Goal: Transaction & Acquisition: Purchase product/service

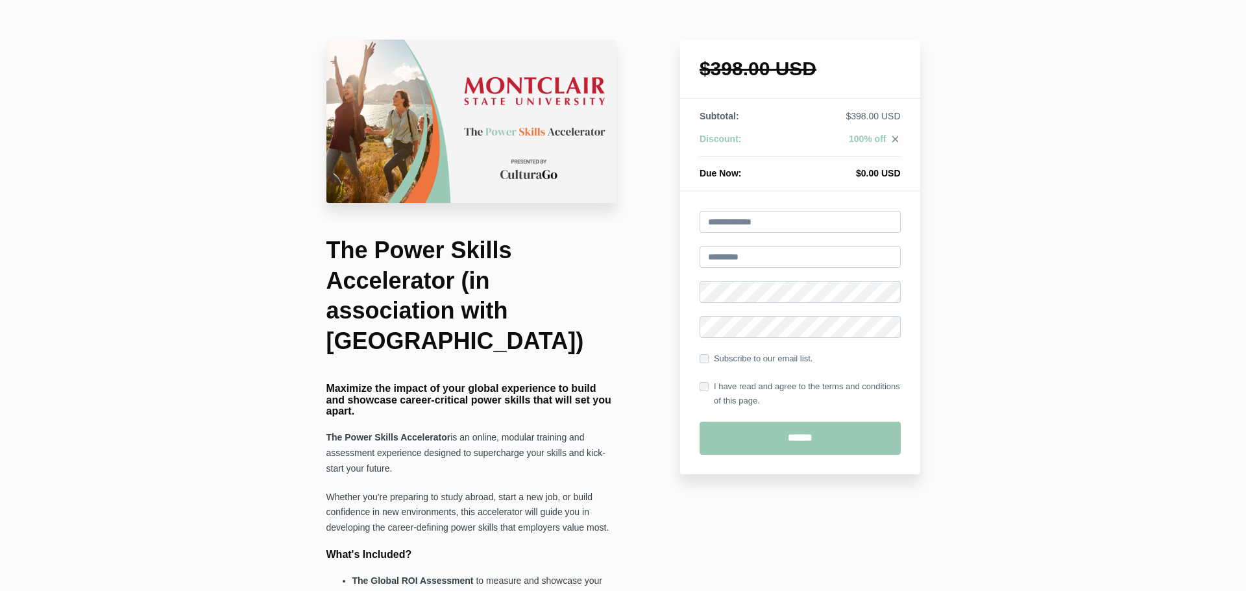
click at [782, 236] on div at bounding box center [799, 274] width 201 height 127
click at [778, 227] on input "email" at bounding box center [799, 222] width 201 height 22
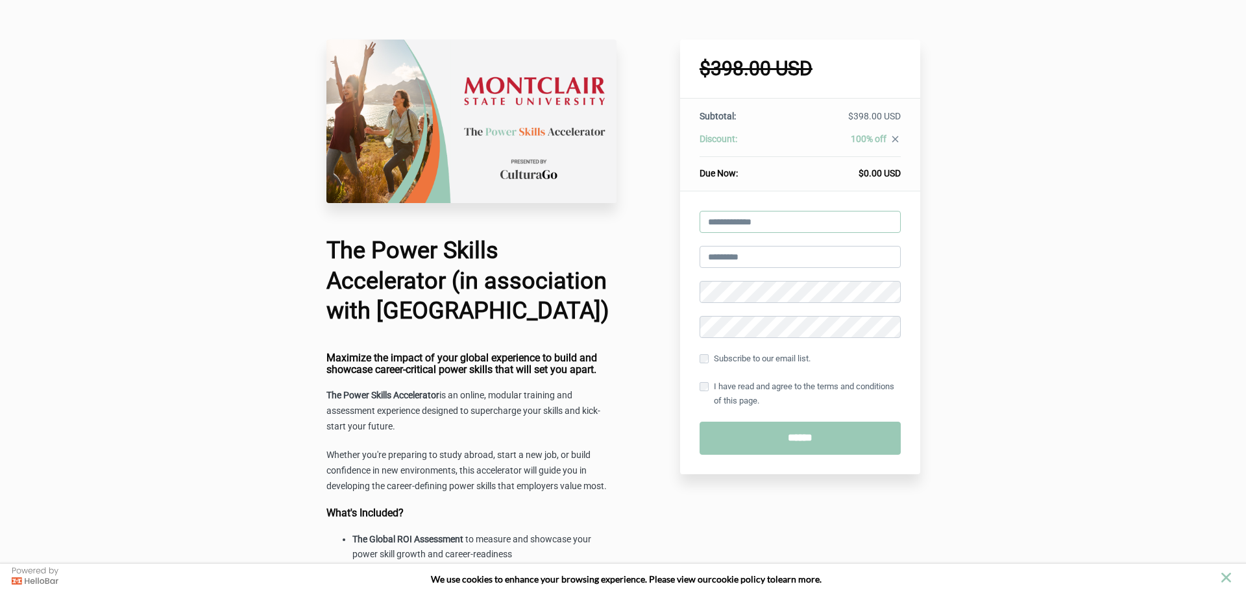
click at [793, 219] on input "email" at bounding box center [799, 222] width 201 height 22
click button "Apply" at bounding box center [0, 0] width 0 height 0
type input "**********"
click at [0, 0] on p "An account already exists with this email address. Is this you? Sign in" at bounding box center [0, 0] width 0 height 0
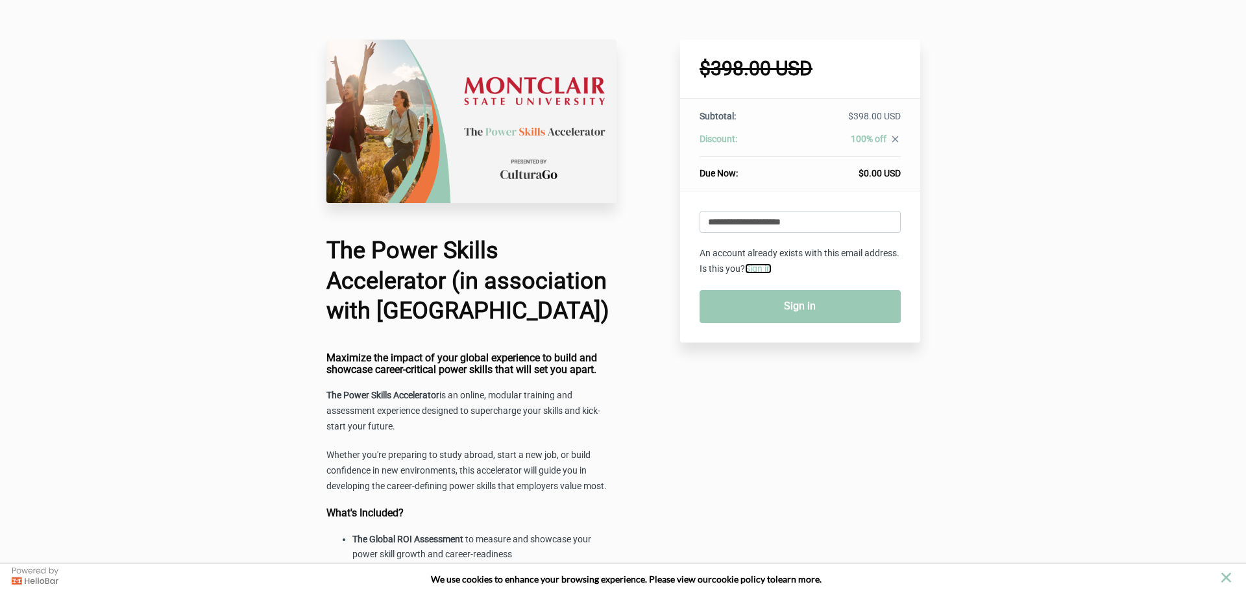
click at [771, 268] on link "Sign in" at bounding box center [758, 268] width 27 height 10
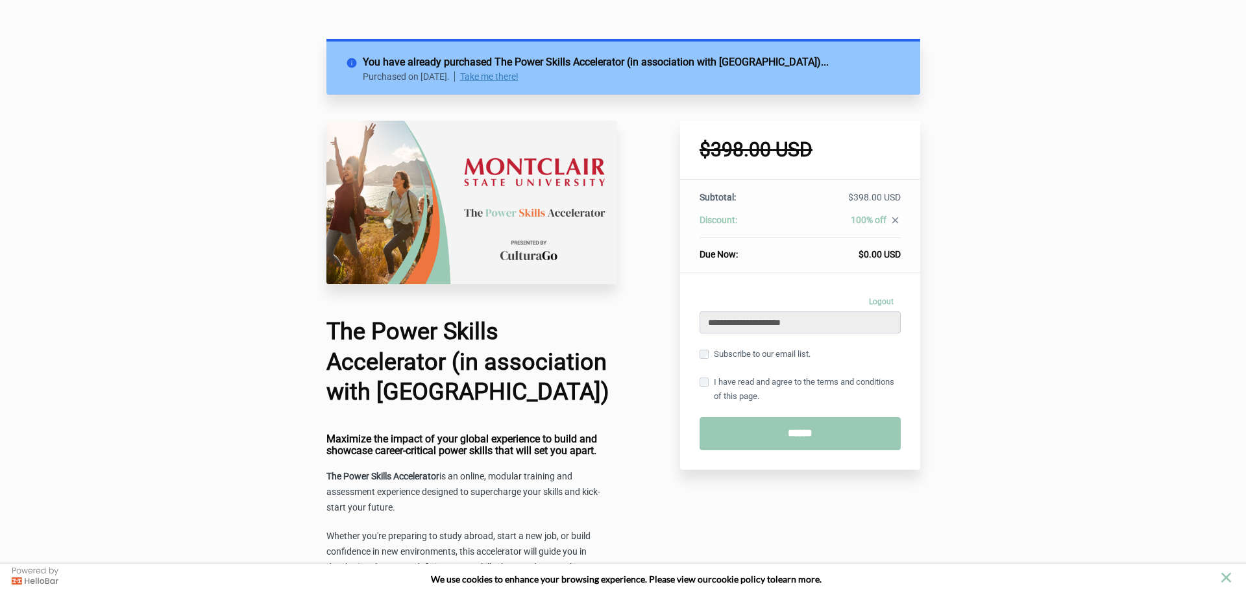
click at [564, 239] on img at bounding box center [471, 202] width 291 height 163
click at [518, 73] on link "Take me there!" at bounding box center [489, 76] width 58 height 10
